Goal: Task Accomplishment & Management: Use online tool/utility

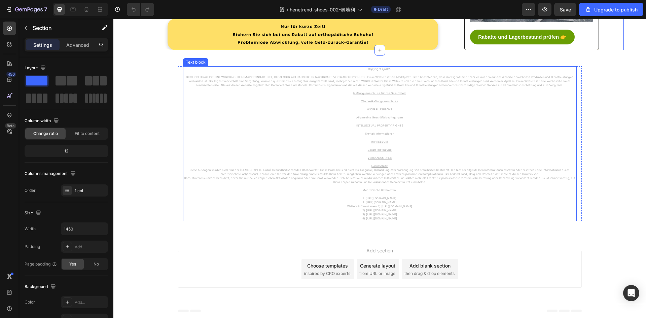
scroll to position [1976, 0]
click at [246, 166] on p "IMPRESSUM Garantieerklärung VERSANDDETAILS Datenschutz" at bounding box center [380, 154] width 392 height 28
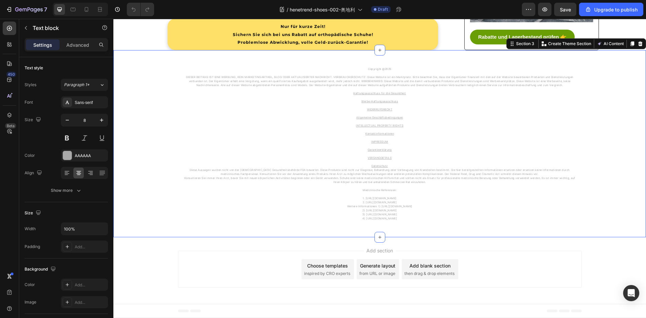
click at [171, 193] on div "Copyright @2025 DIESER BEITRAG IST EINE WERBUNG, KEIN MARKETINGARTIKEL, BLOG OD…" at bounding box center [379, 143] width 533 height 155
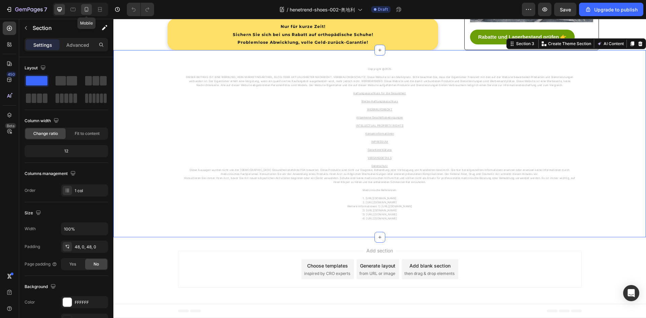
click at [84, 6] on icon at bounding box center [86, 9] width 7 height 7
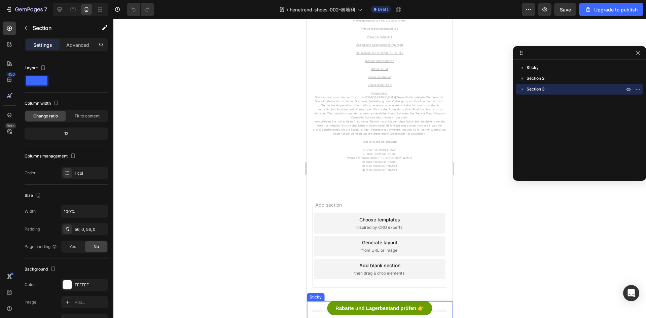
scroll to position [2961, 0]
click at [315, 306] on div "Rabatte und Lagerbestand prüfen 👉 Button" at bounding box center [380, 309] width 146 height 17
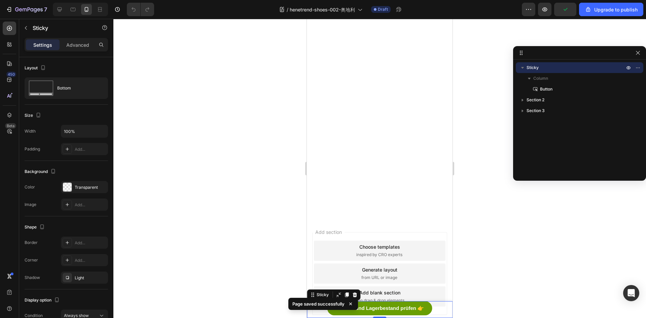
scroll to position [2288, 0]
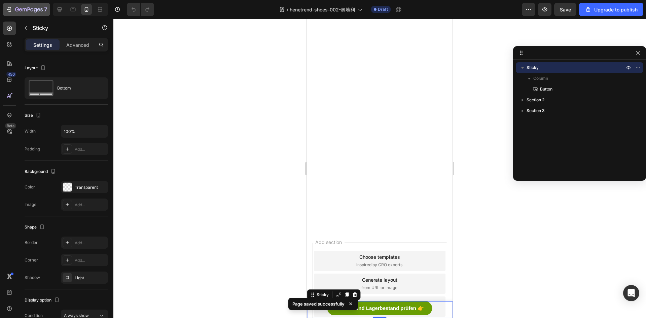
click at [21, 11] on icon "button" at bounding box center [20, 9] width 3 height 3
